Goal: Information Seeking & Learning: Learn about a topic

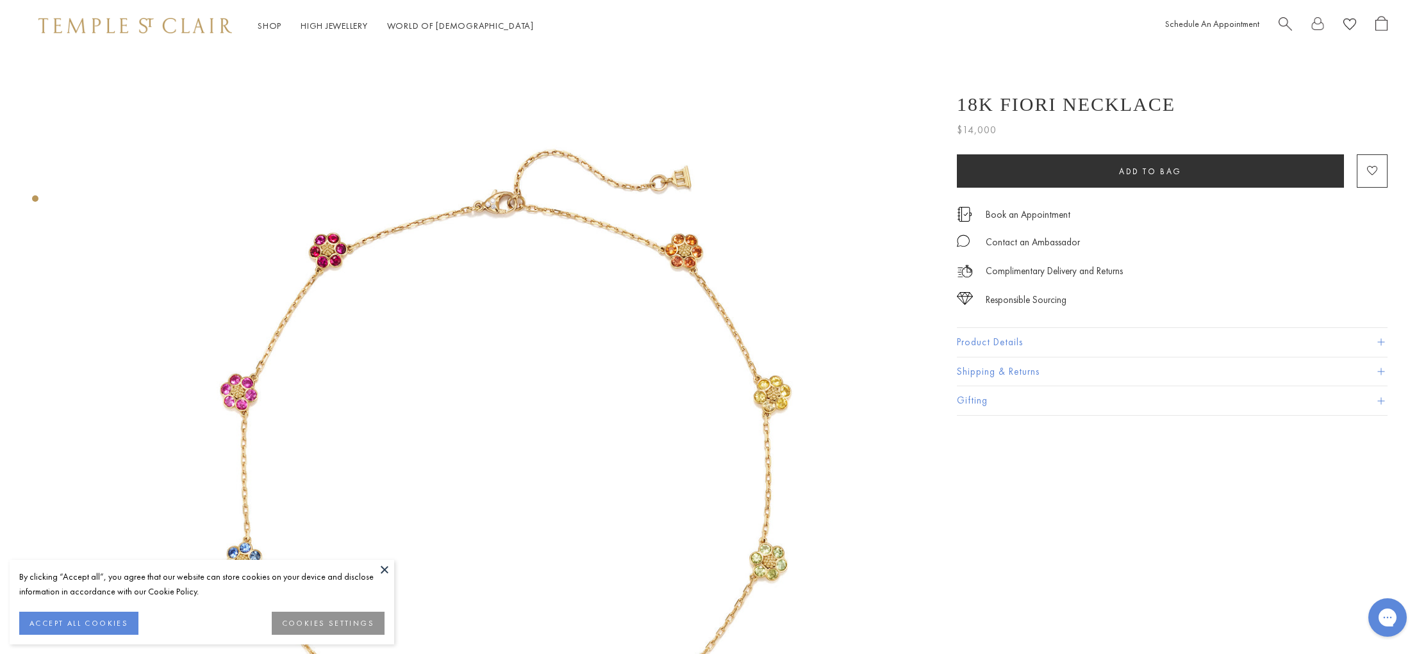
click at [1100, 343] on button "Product Details" at bounding box center [1172, 342] width 431 height 29
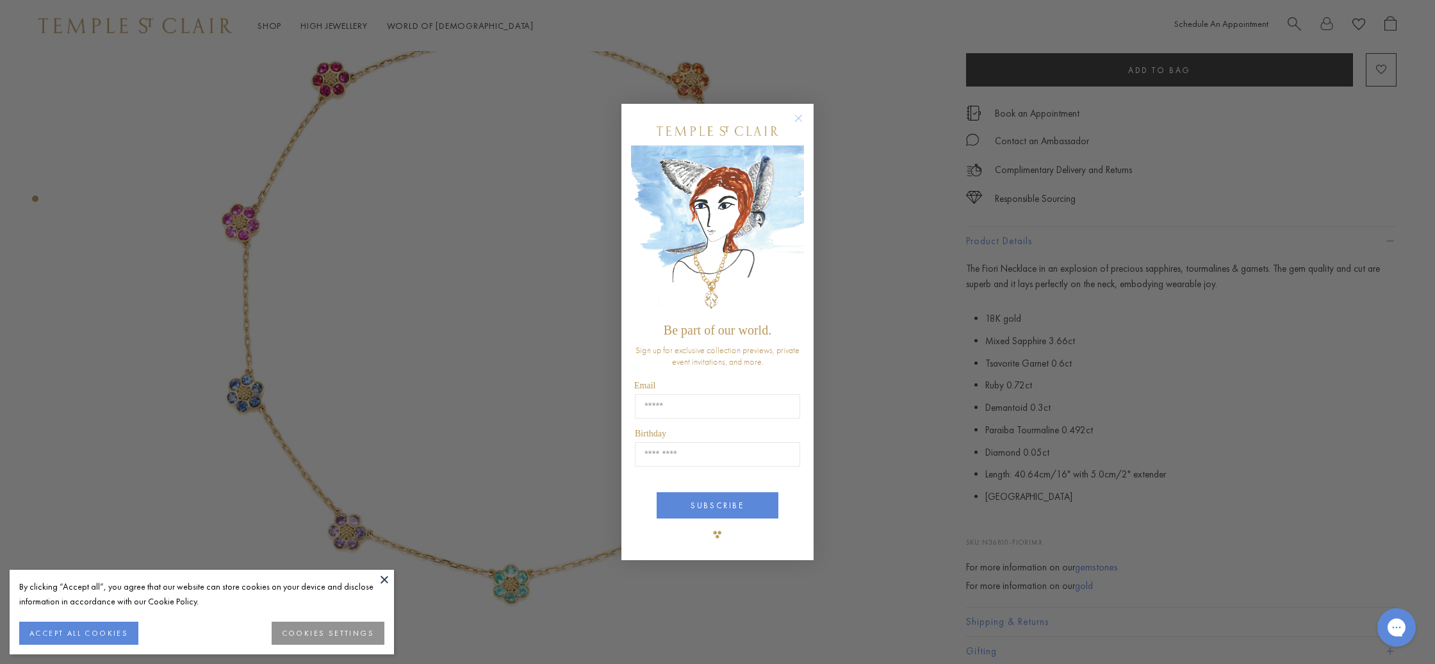
scroll to position [173, 0]
click at [799, 120] on circle "Close dialog" at bounding box center [798, 118] width 15 height 15
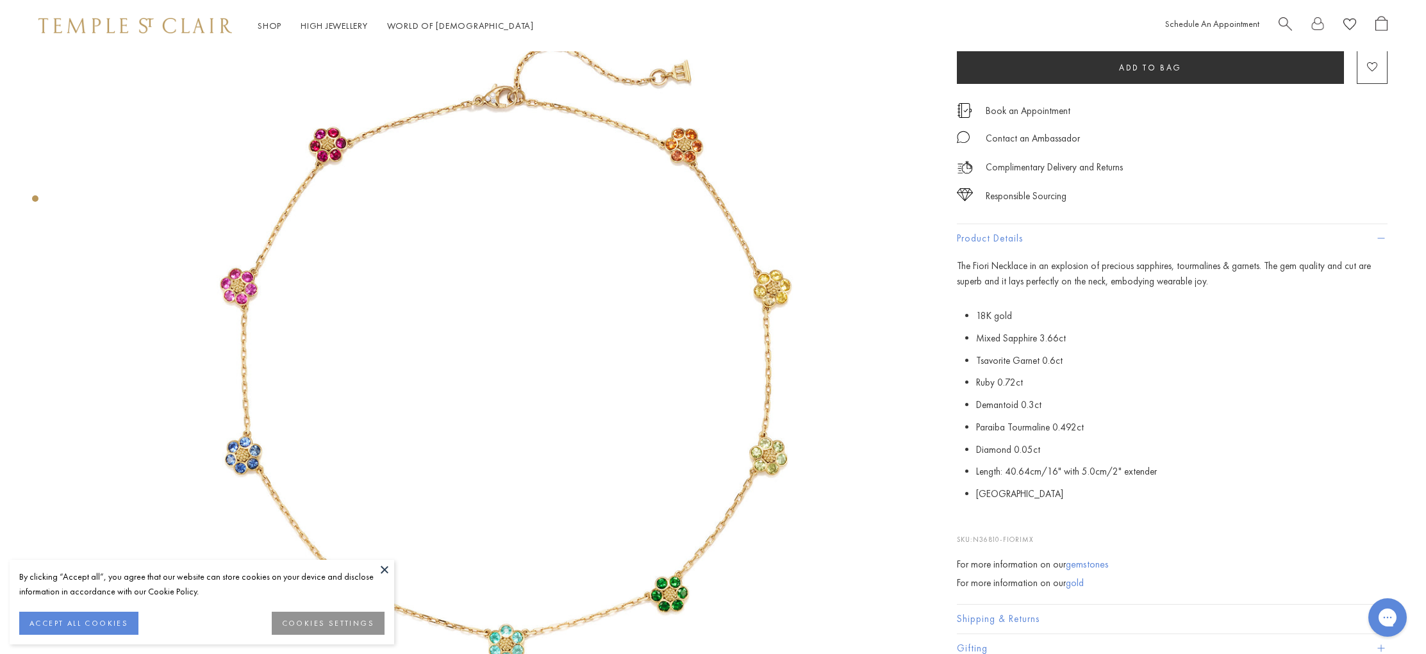
scroll to position [134, 0]
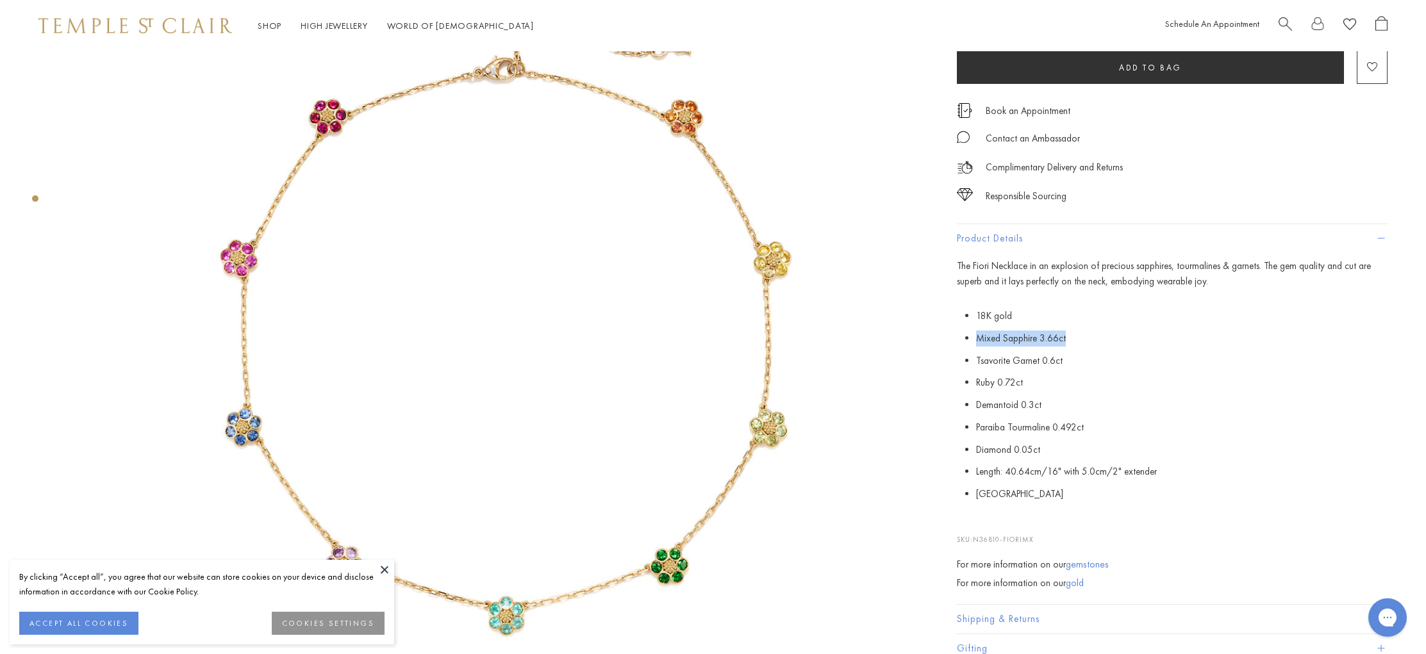
drag, startPoint x: 1059, startPoint y: 336, endPoint x: 977, endPoint y: 333, distance: 82.1
click at [977, 333] on li "Mixed Sapphire 3.66ct" at bounding box center [1181, 338] width 411 height 22
copy li "Mixed Sapphire 3.66ct"
drag, startPoint x: 1070, startPoint y: 356, endPoint x: 973, endPoint y: 361, distance: 96.9
click at [973, 361] on p "18K gold Mixed Sapphire 3.66ct Tsavorite Garnet 0.6ct Ruby 0.72ct Demantoid 0.3…" at bounding box center [1172, 405] width 431 height 201
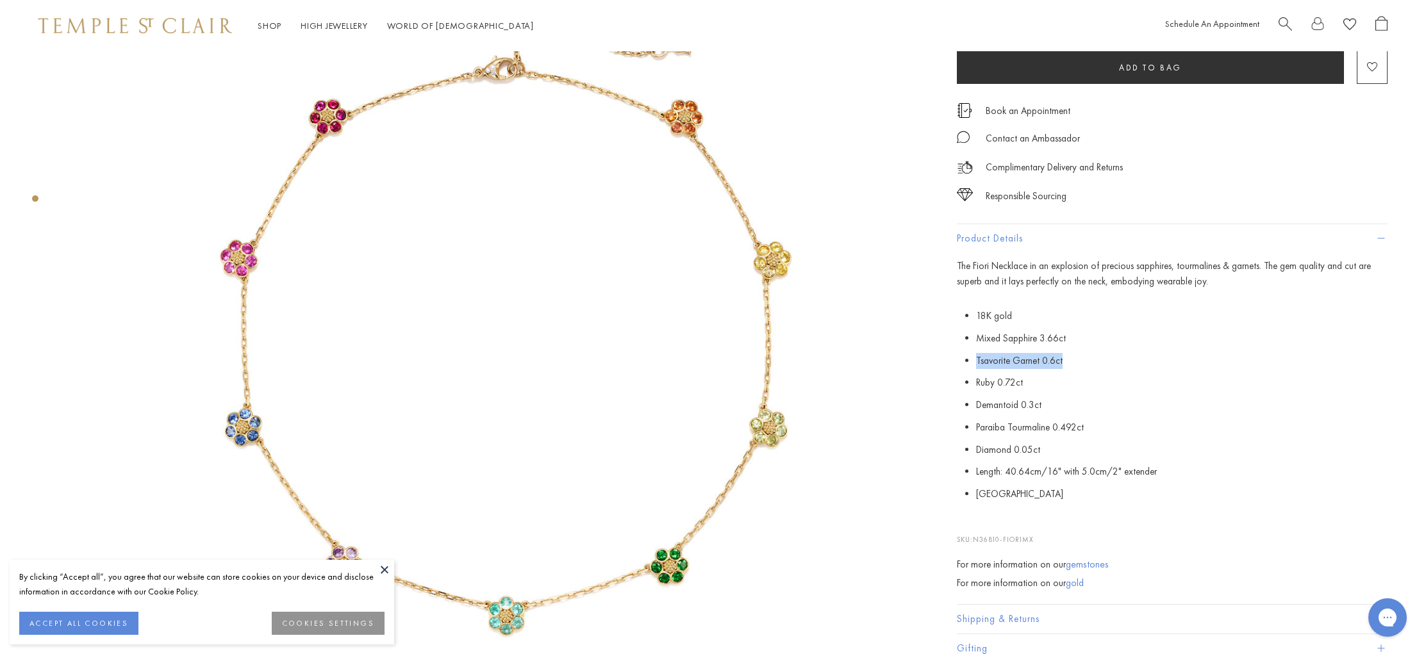
copy li "Tsavorite Garnet 0.6ct"
drag, startPoint x: 1035, startPoint y: 388, endPoint x: 974, endPoint y: 383, distance: 61.1
click at [974, 383] on p "18K gold Mixed Sapphire 3.66ct Tsavorite Garnet 0.6ct Ruby 0.72ct Demantoid 0.3…" at bounding box center [1172, 405] width 431 height 201
copy li "Ruby 0.72ct"
drag, startPoint x: 1048, startPoint y: 407, endPoint x: 973, endPoint y: 406, distance: 75.0
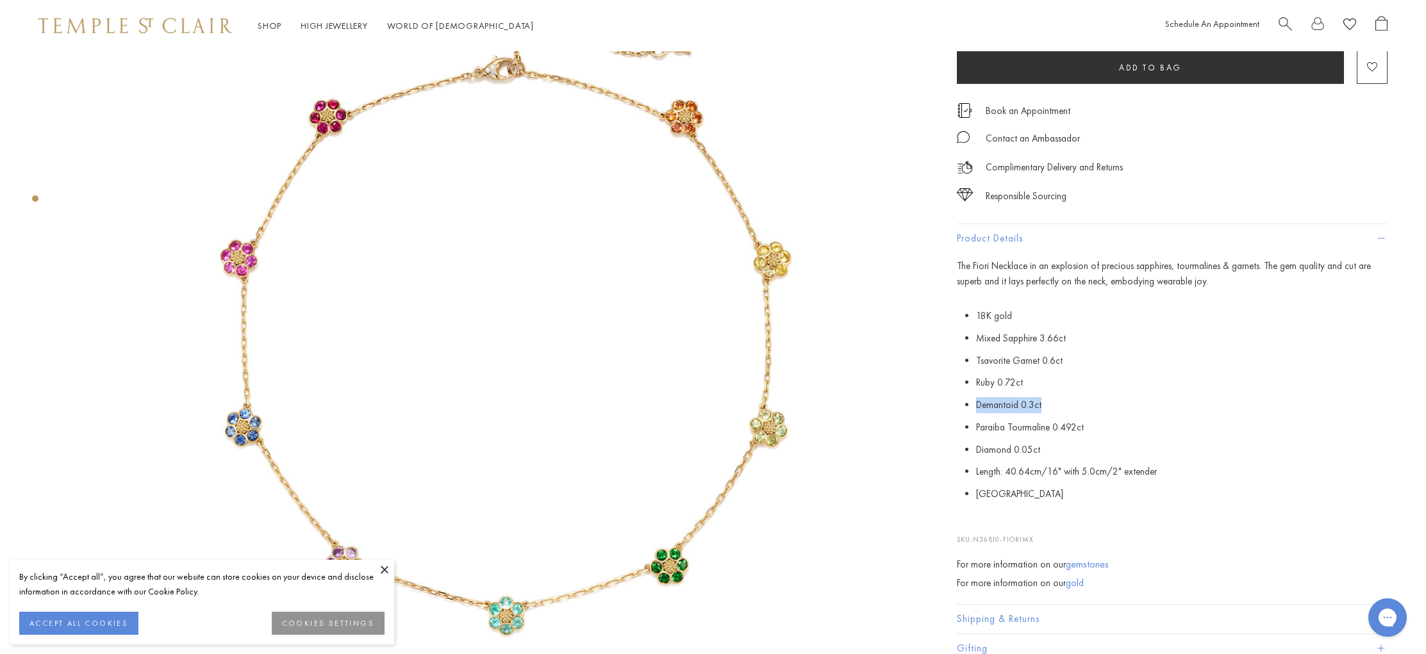
click at [973, 406] on p "18K gold Mixed Sapphire 3.66ct Tsavorite Garnet 0.6ct Ruby 0.72ct Demantoid 0.3…" at bounding box center [1172, 405] width 431 height 201
copy li "Demantoid 0.3ct"
drag, startPoint x: 1095, startPoint y: 426, endPoint x: 976, endPoint y: 426, distance: 119.2
click at [976, 426] on li "Paraiba Tourmaline 0.492ct" at bounding box center [1181, 428] width 411 height 22
copy li "Paraiba Tourmaline 0.492ct"
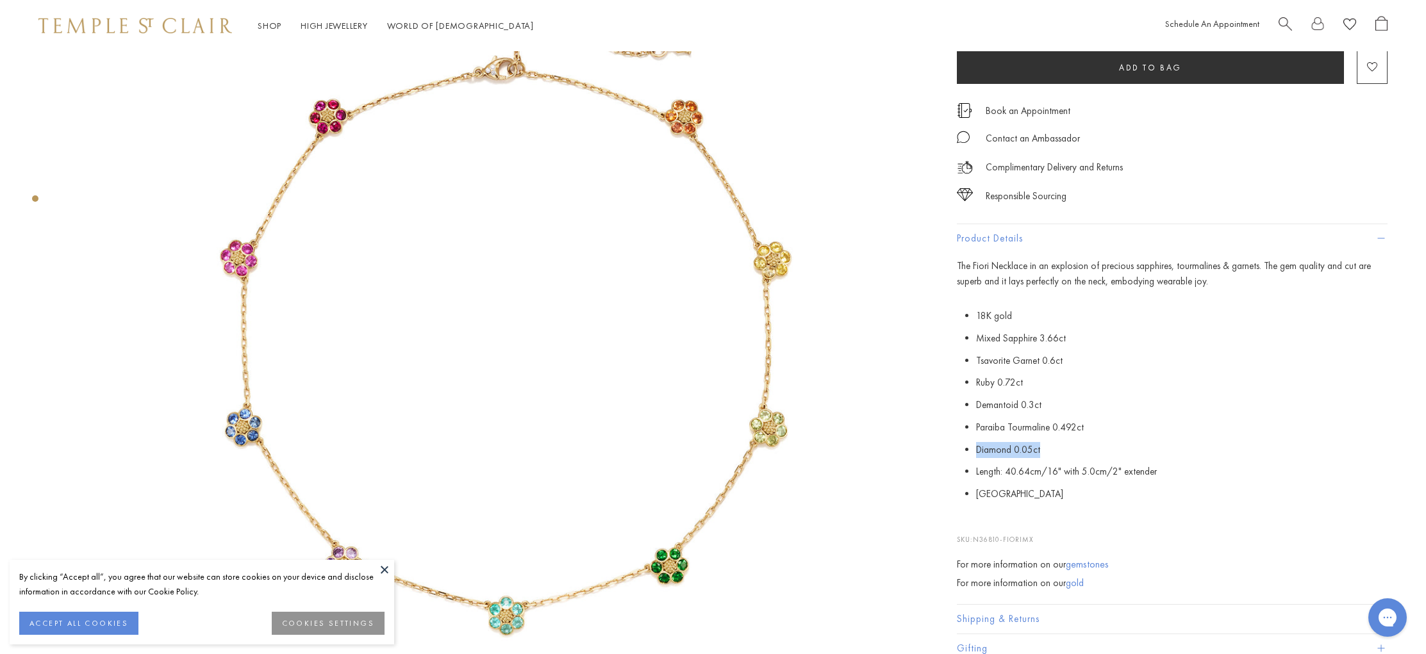
drag, startPoint x: 1048, startPoint y: 451, endPoint x: 969, endPoint y: 444, distance: 79.8
click at [976, 444] on li "Diamond 0.05ct" at bounding box center [1181, 450] width 411 height 22
copy li "Diamond 0.05ct"
